Goal: Book appointment/travel/reservation

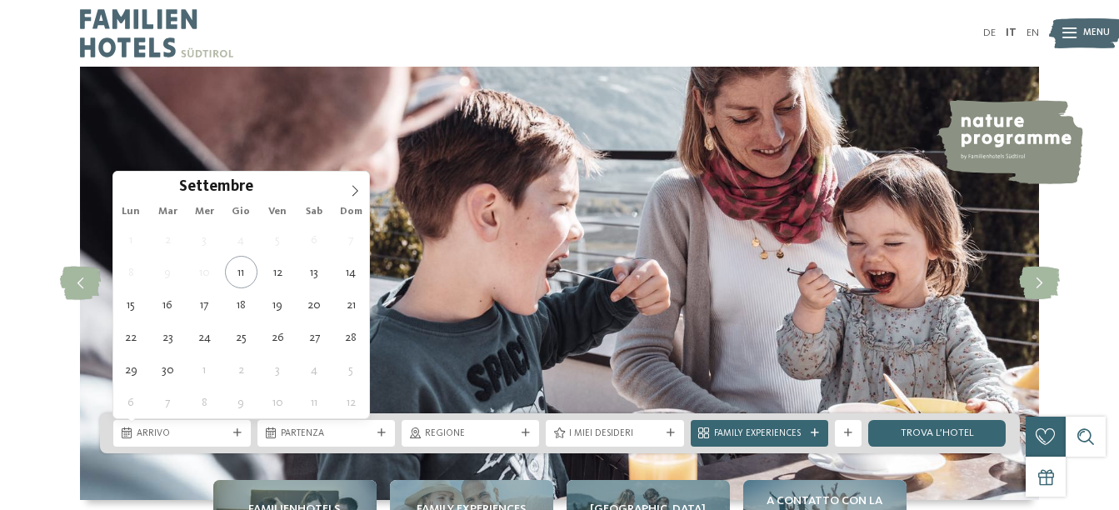
click at [239, 430] on icon at bounding box center [237, 433] width 8 height 8
type div "[DATE]"
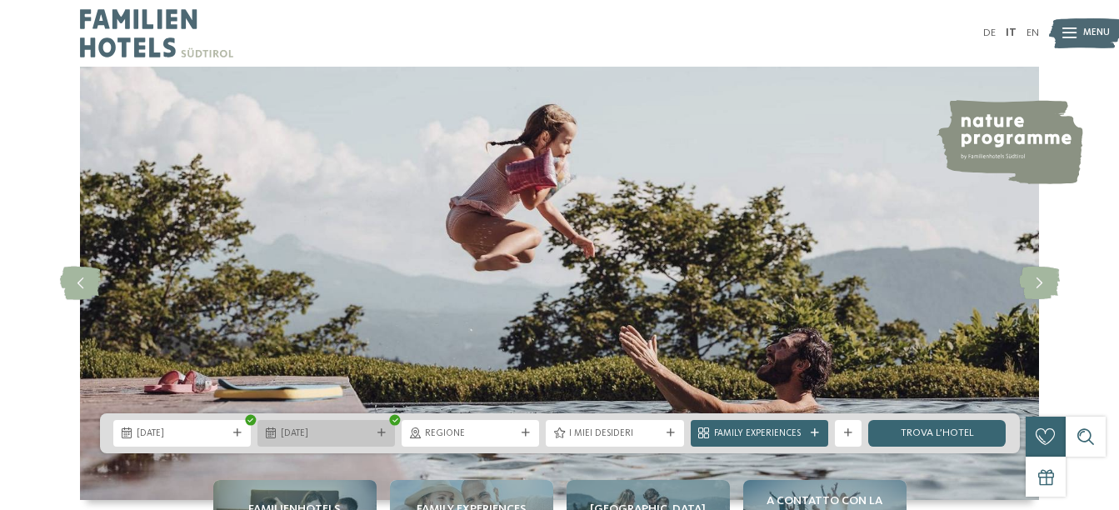
click at [349, 428] on span "[DATE]" at bounding box center [326, 433] width 91 height 13
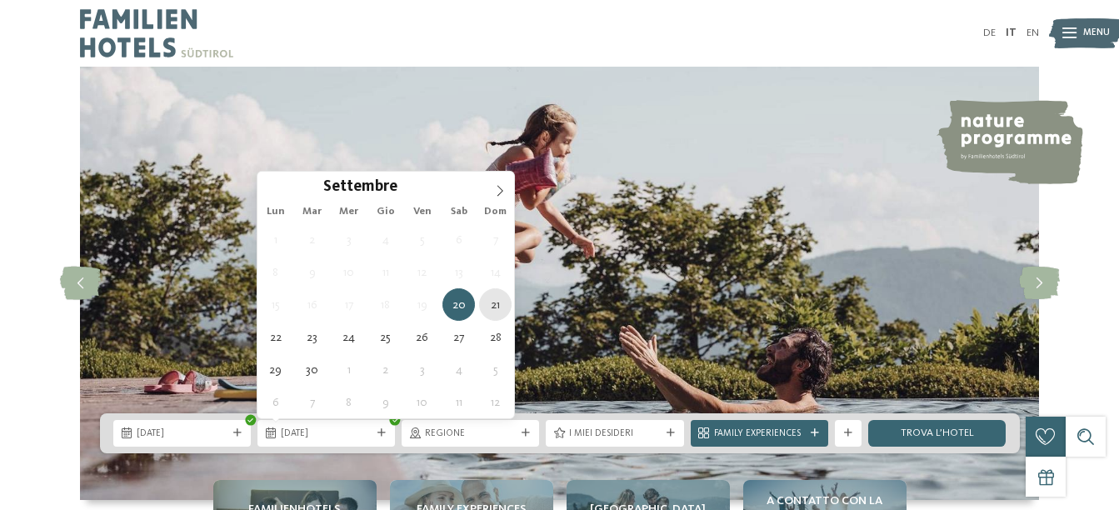
type div "[DATE]"
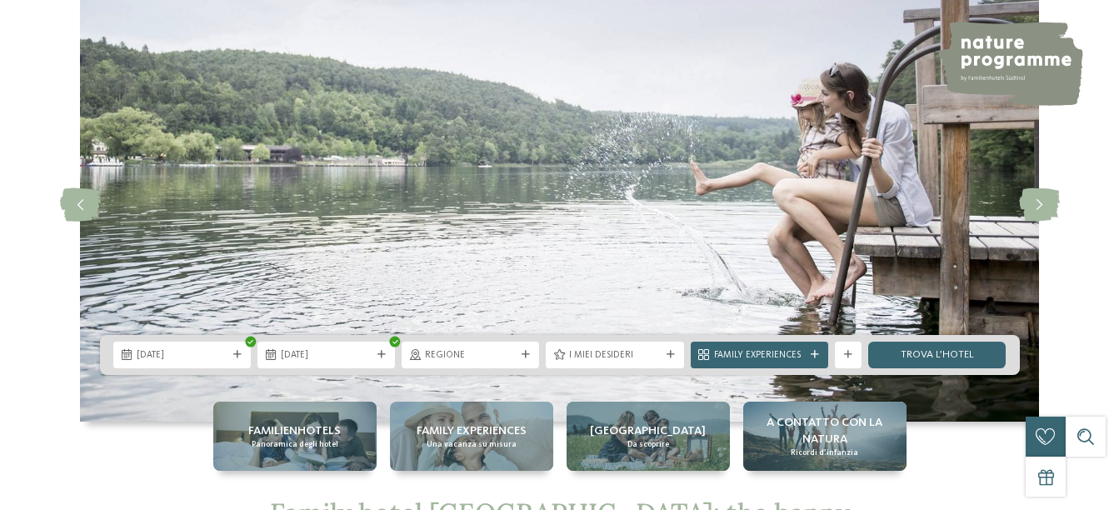
scroll to position [81, 0]
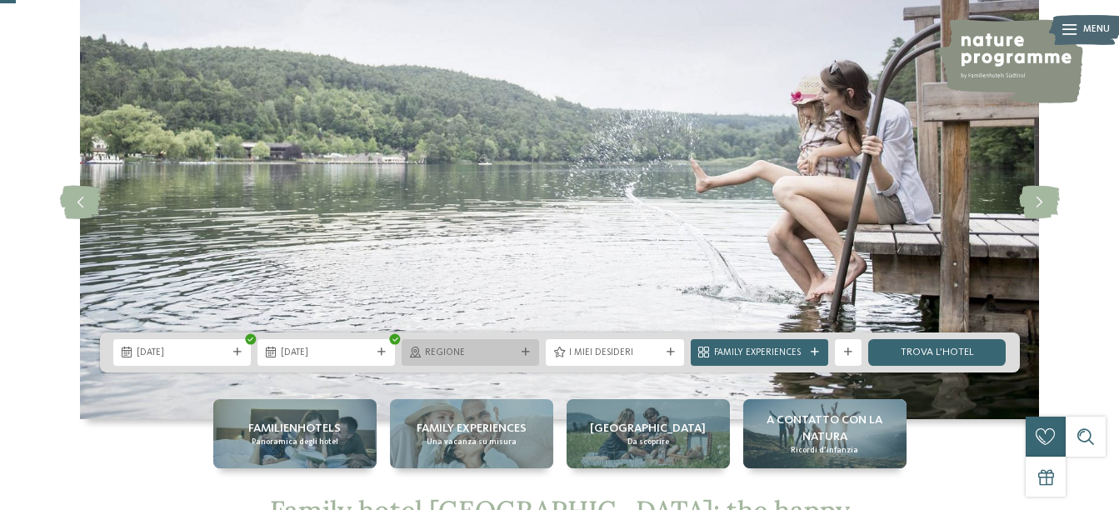
click at [529, 347] on div "Regione" at bounding box center [470, 352] width 137 height 27
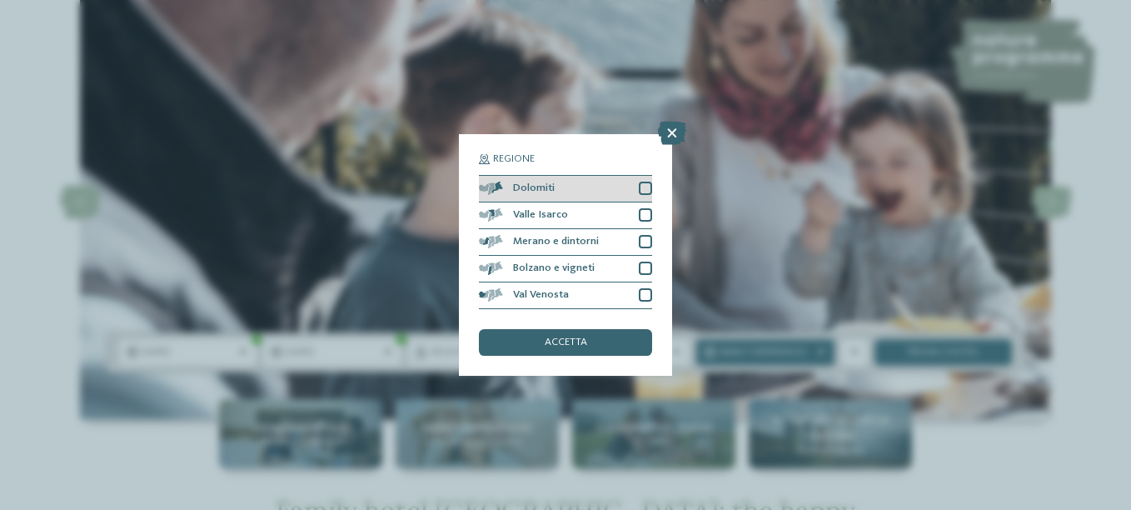
click at [649, 182] on div at bounding box center [645, 188] width 13 height 13
click at [551, 340] on span "accetta" at bounding box center [566, 342] width 42 height 11
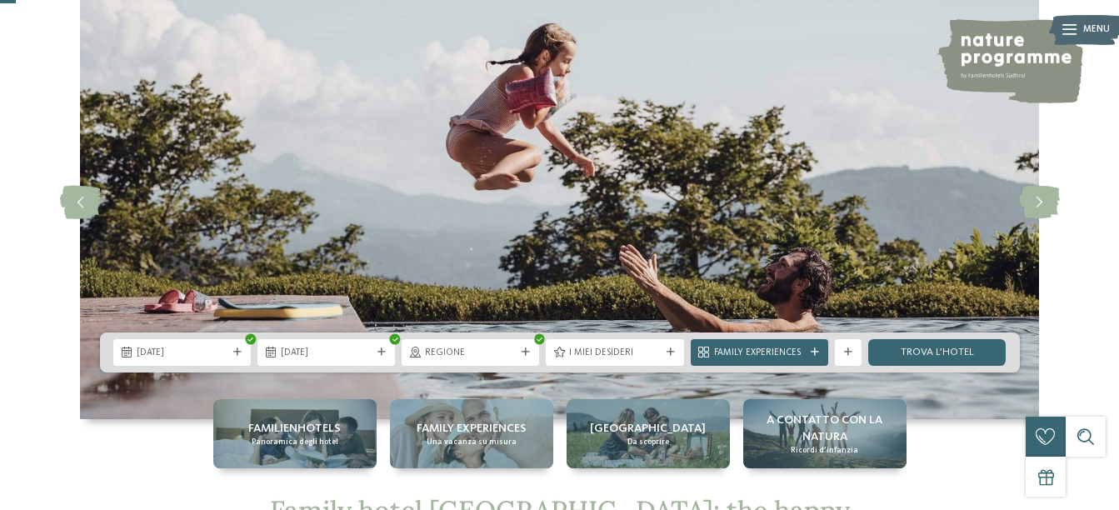
click at [612, 214] on img at bounding box center [559, 202] width 959 height 433
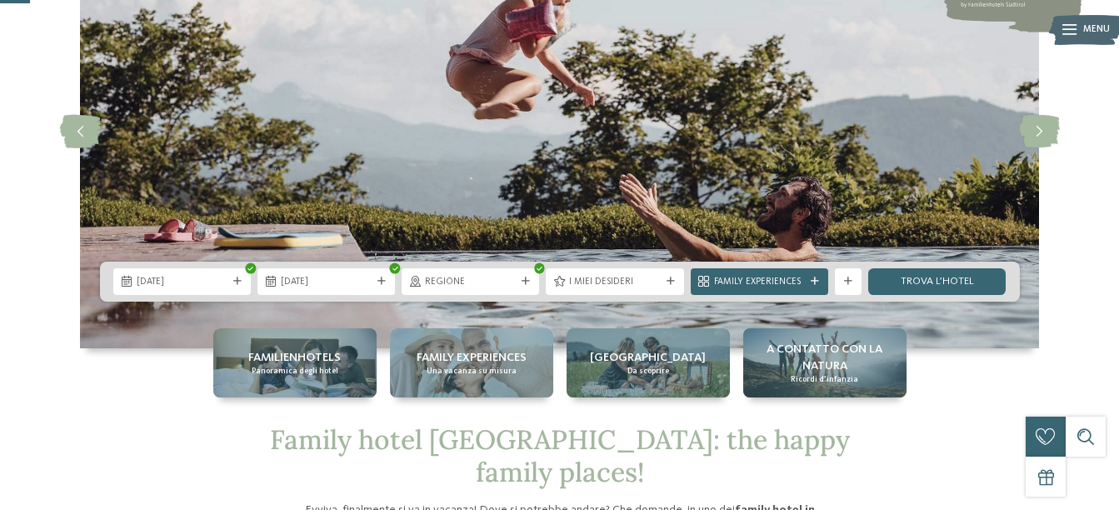
scroll to position [154, 0]
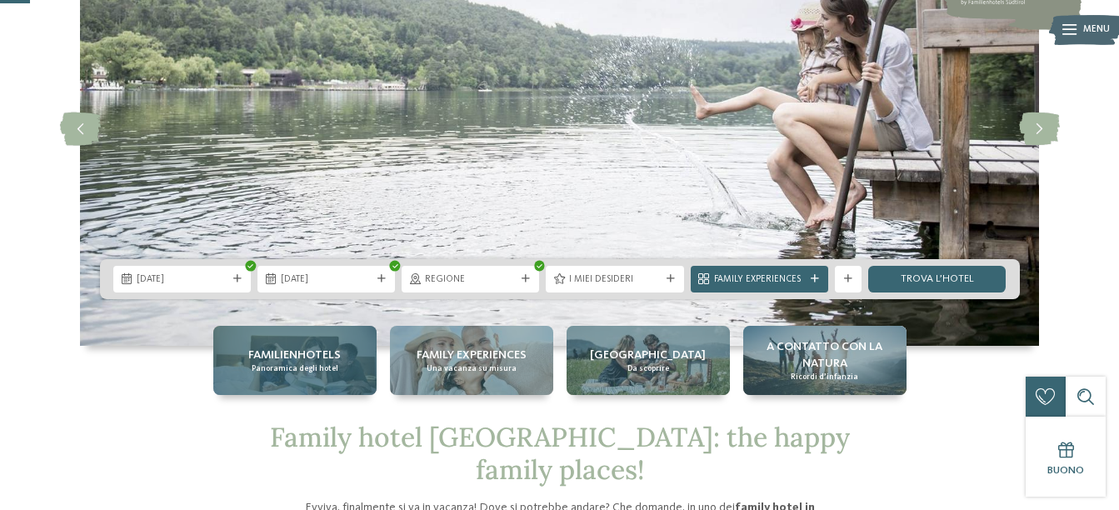
click at [352, 351] on div "Familienhotels Panoramica degli hotel" at bounding box center [294, 360] width 163 height 69
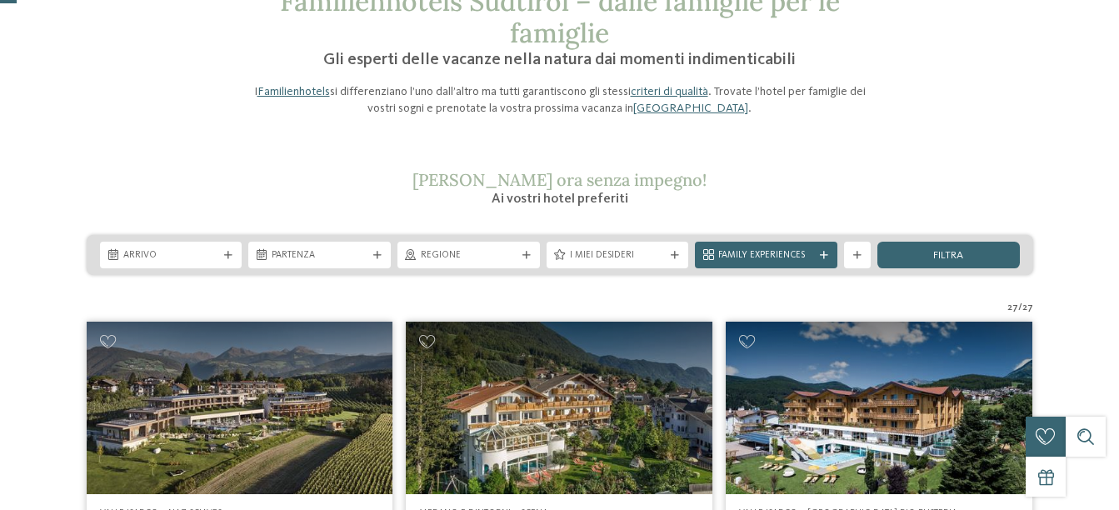
scroll to position [67, 0]
